Goal: Task Accomplishment & Management: Manage account settings

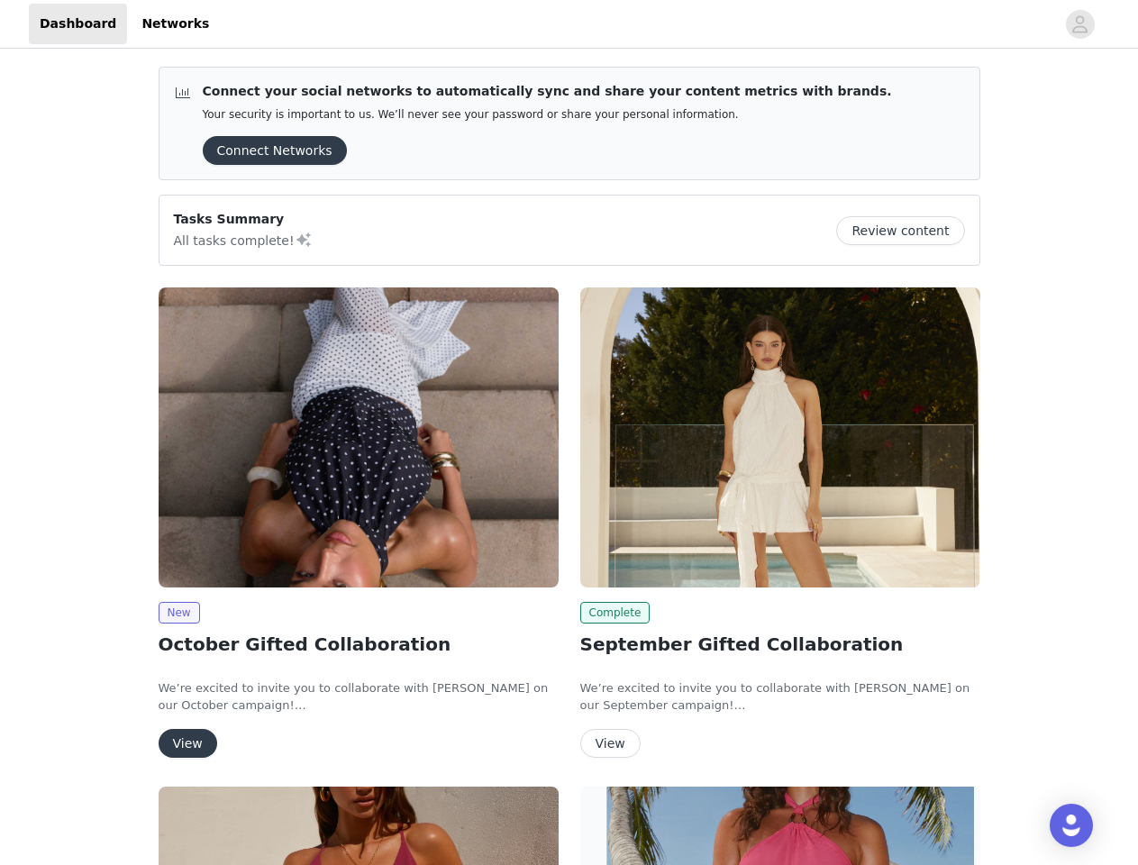
click at [569, 432] on div "Complete September Gifted Collaboration We’re excited to invite you to collabor…" at bounding box center [780, 526] width 422 height 499
click at [568, 24] on div at bounding box center [637, 24] width 835 height 41
click at [1080, 24] on icon "avatar" at bounding box center [1079, 24] width 17 height 29
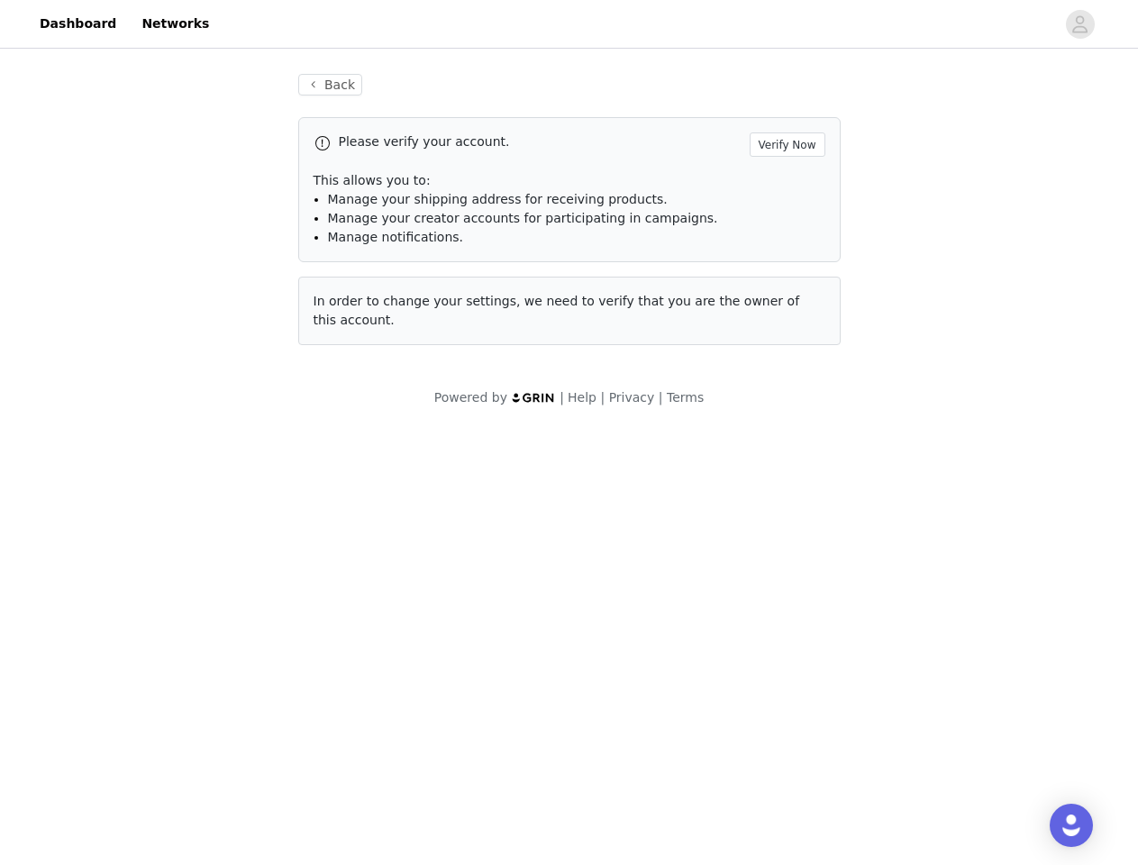
click at [907, 231] on div "Back Please verify your account. Verify Now This allows you to: Manage your shi…" at bounding box center [569, 240] width 1138 height 376
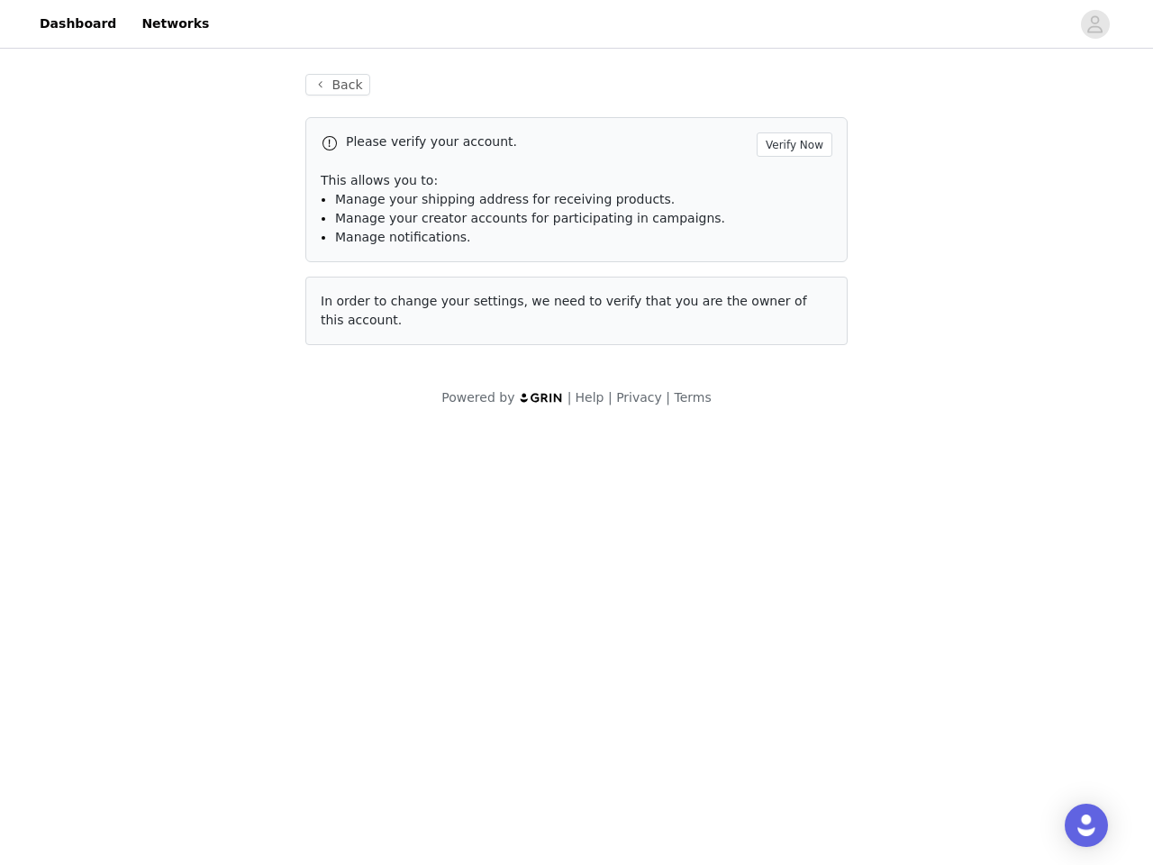
click at [358, 437] on body "Dashboard Networks Back Please verify your account. Verify Now This allows you …" at bounding box center [576, 432] width 1153 height 865
click at [178, 612] on body "Dashboard Networks Back Please verify your account. Verify Now This allows you …" at bounding box center [576, 432] width 1153 height 865
click at [186, 743] on body "Dashboard Networks Back Please verify your account. Verify Now This allows you …" at bounding box center [576, 432] width 1153 height 865
click at [780, 437] on body "Dashboard Networks Back Please verify your account. Verify Now This allows you …" at bounding box center [576, 432] width 1153 height 865
click at [612, 612] on body "Dashboard Networks Back Please verify your account. Verify Now This allows you …" at bounding box center [576, 432] width 1153 height 865
